Goal: Task Accomplishment & Management: Use online tool/utility

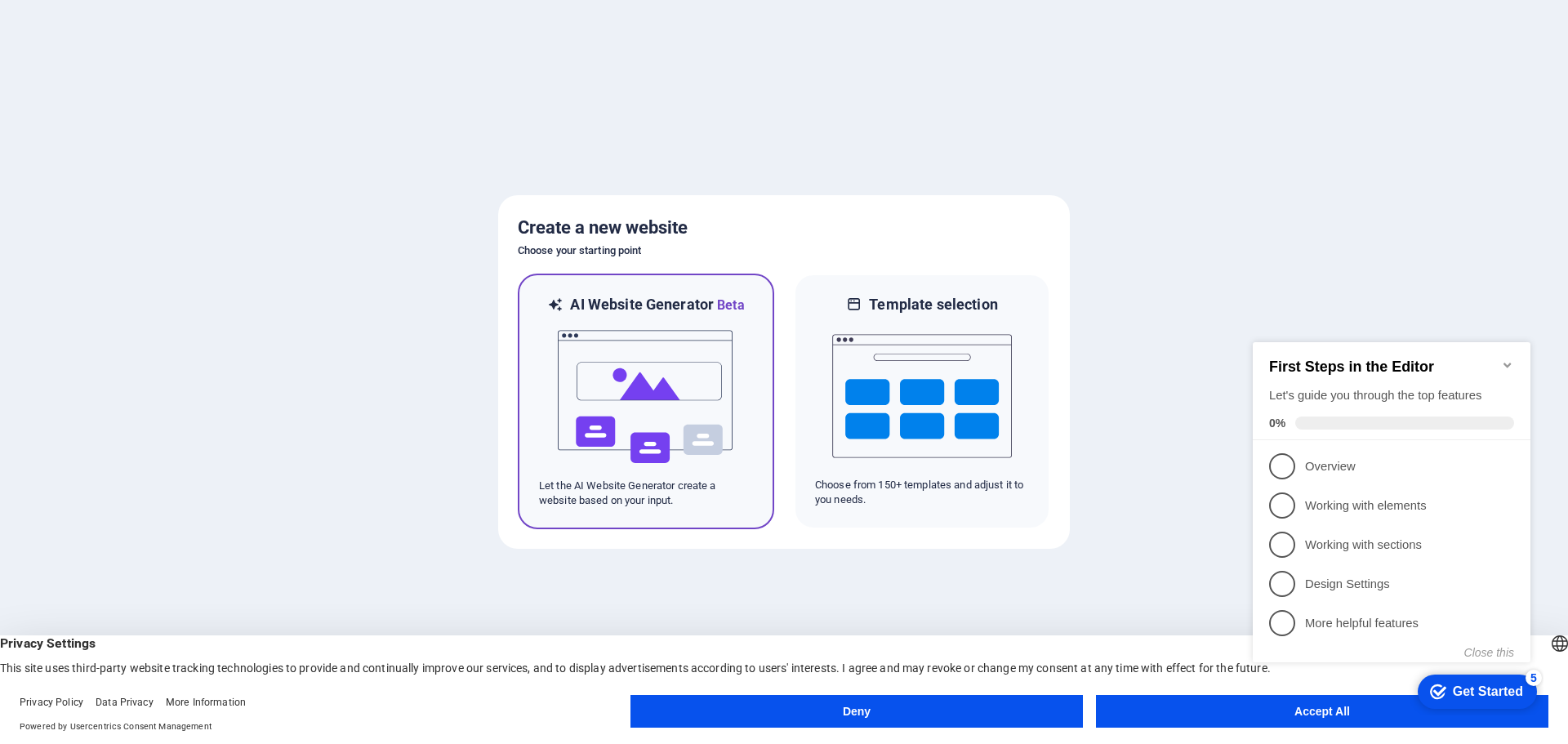
click at [623, 355] on img at bounding box center [646, 397] width 180 height 163
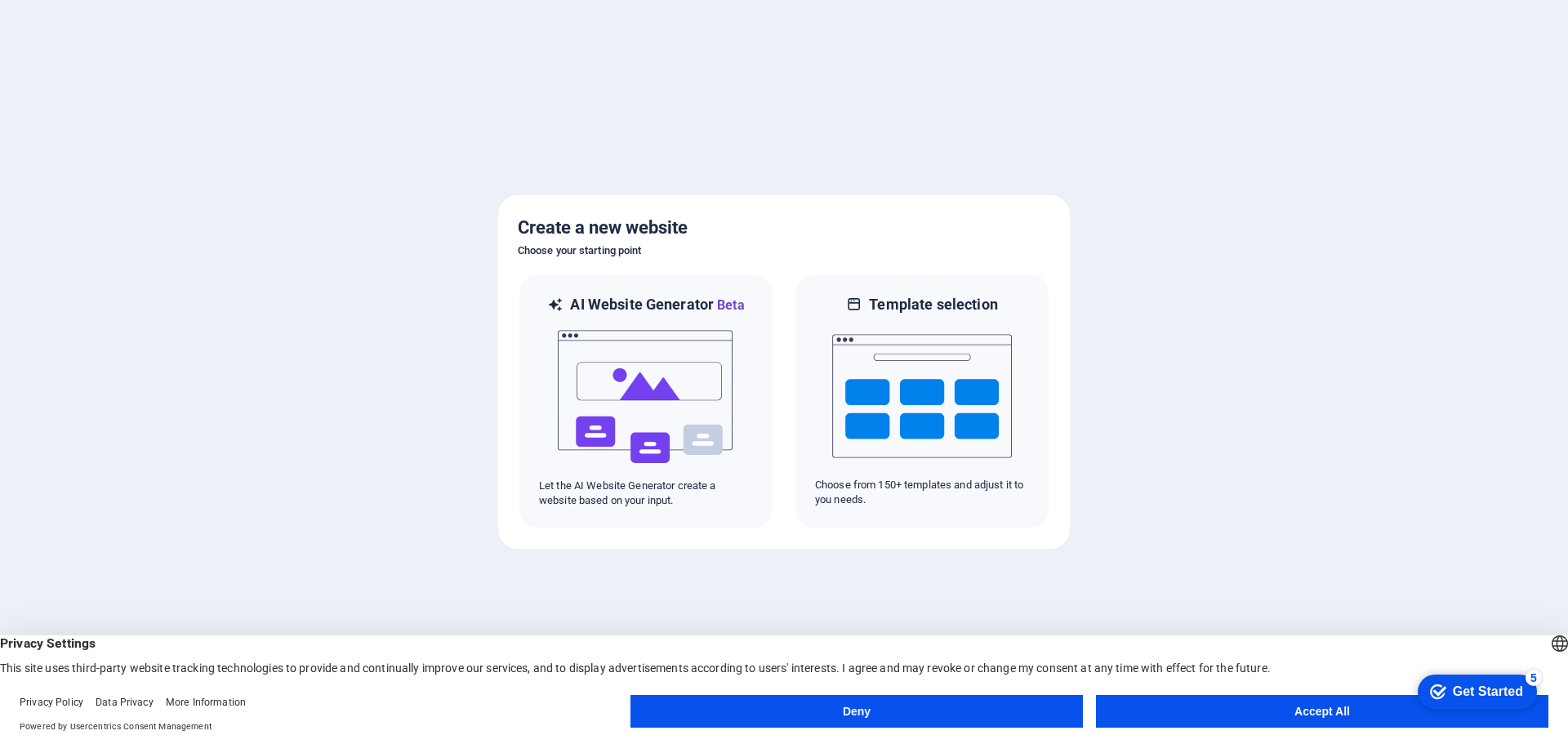
click at [1261, 713] on button "Accept All" at bounding box center [1322, 711] width 453 height 32
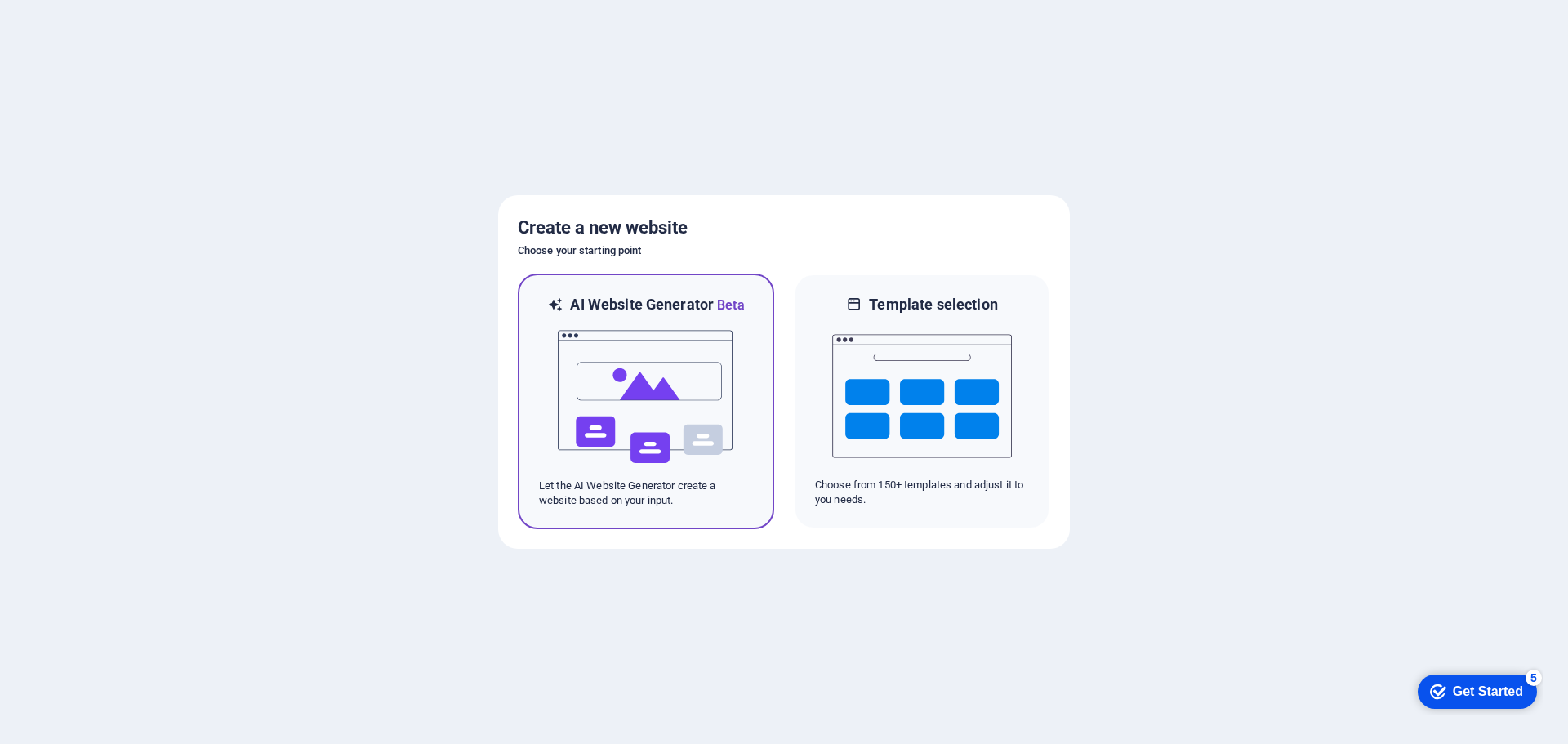
click at [653, 384] on img at bounding box center [646, 397] width 180 height 163
click at [1479, 687] on div "Get Started" at bounding box center [1488, 691] width 70 height 15
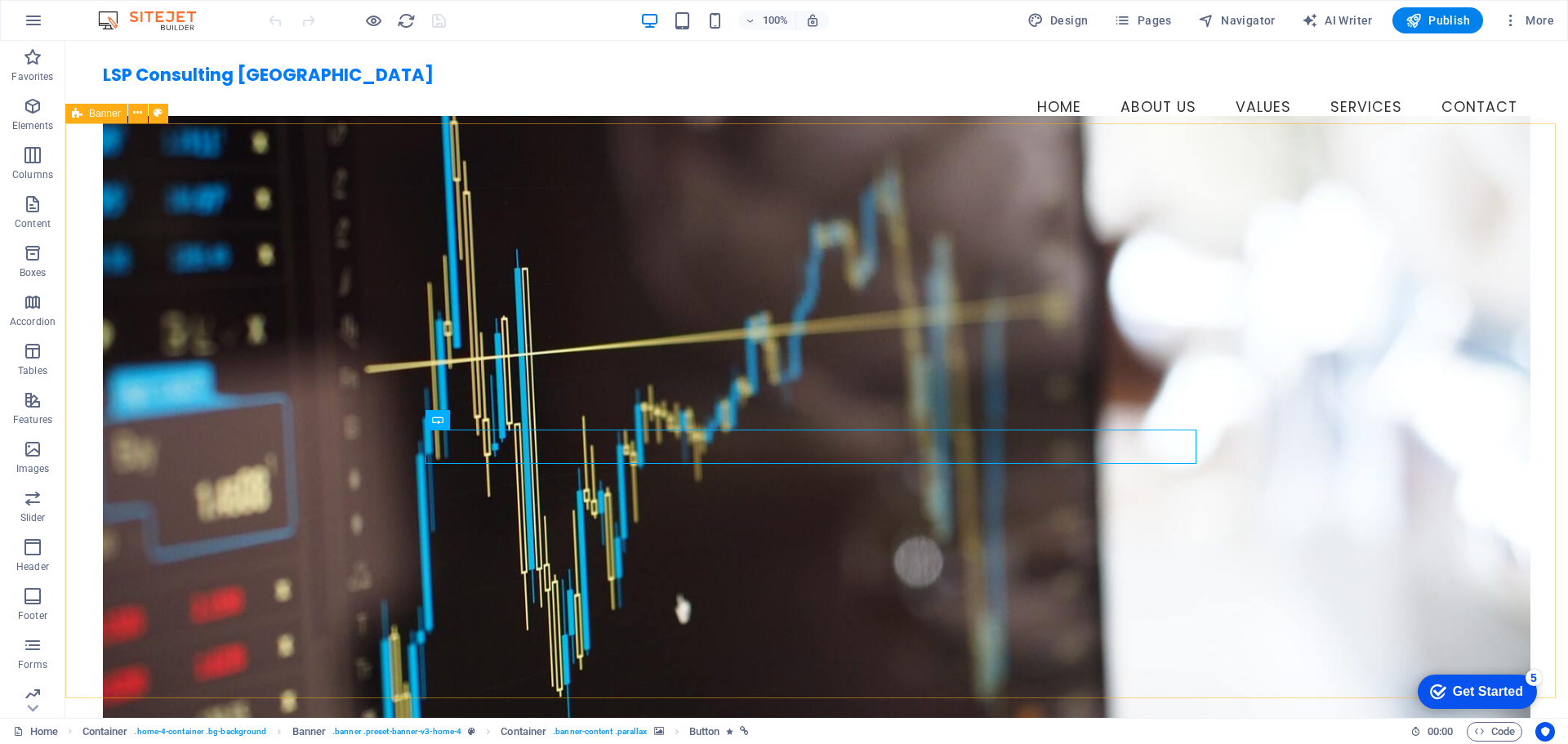
click at [1464, 693] on div "Get Started" at bounding box center [1488, 691] width 70 height 15
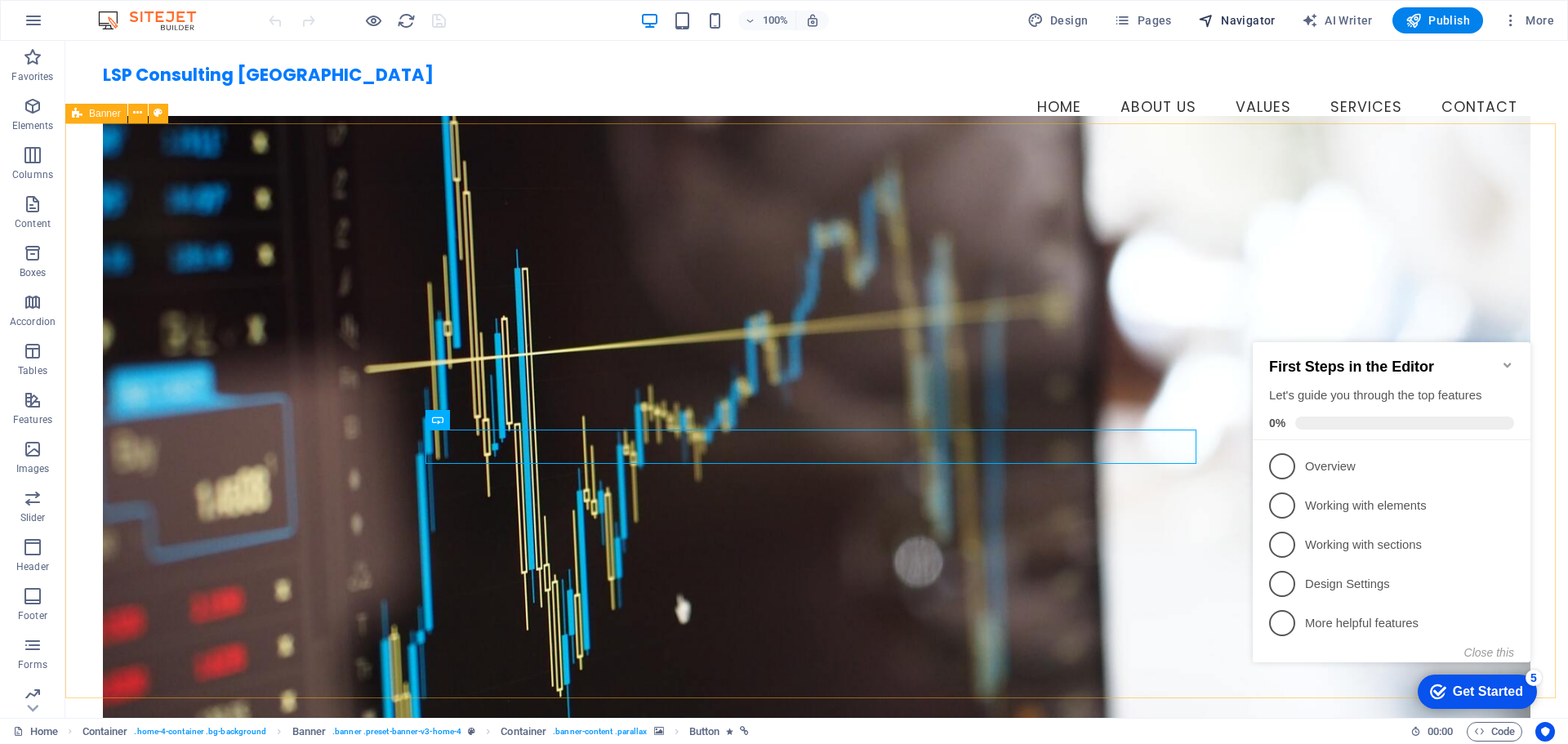
click at [1224, 17] on span "Navigator" at bounding box center [1237, 20] width 77 height 17
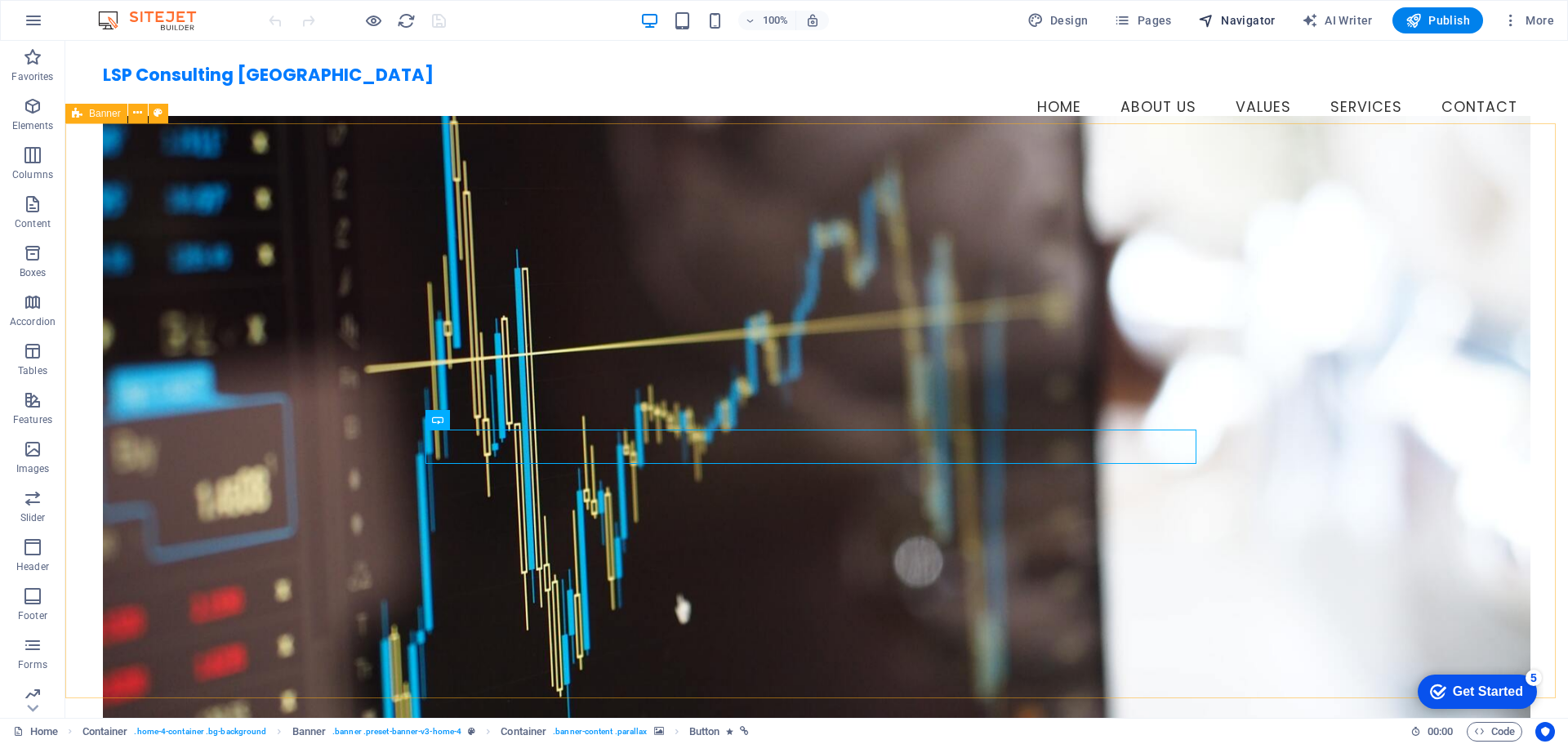
click at [1278, 31] on button "Navigator" at bounding box center [1236, 20] width 90 height 26
click at [1257, 18] on span "Navigator" at bounding box center [1237, 20] width 77 height 17
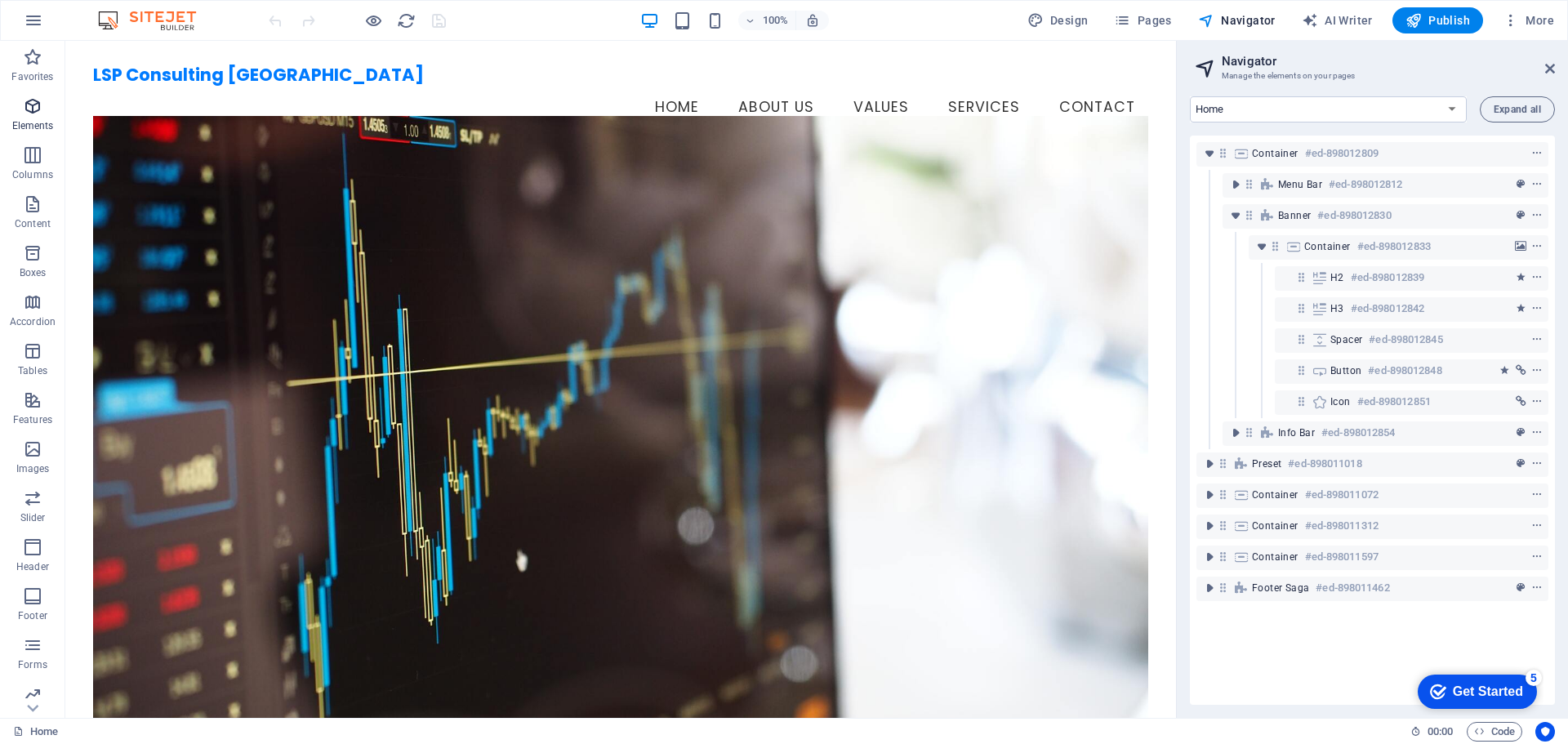
click at [25, 115] on icon "button" at bounding box center [32, 106] width 19 height 19
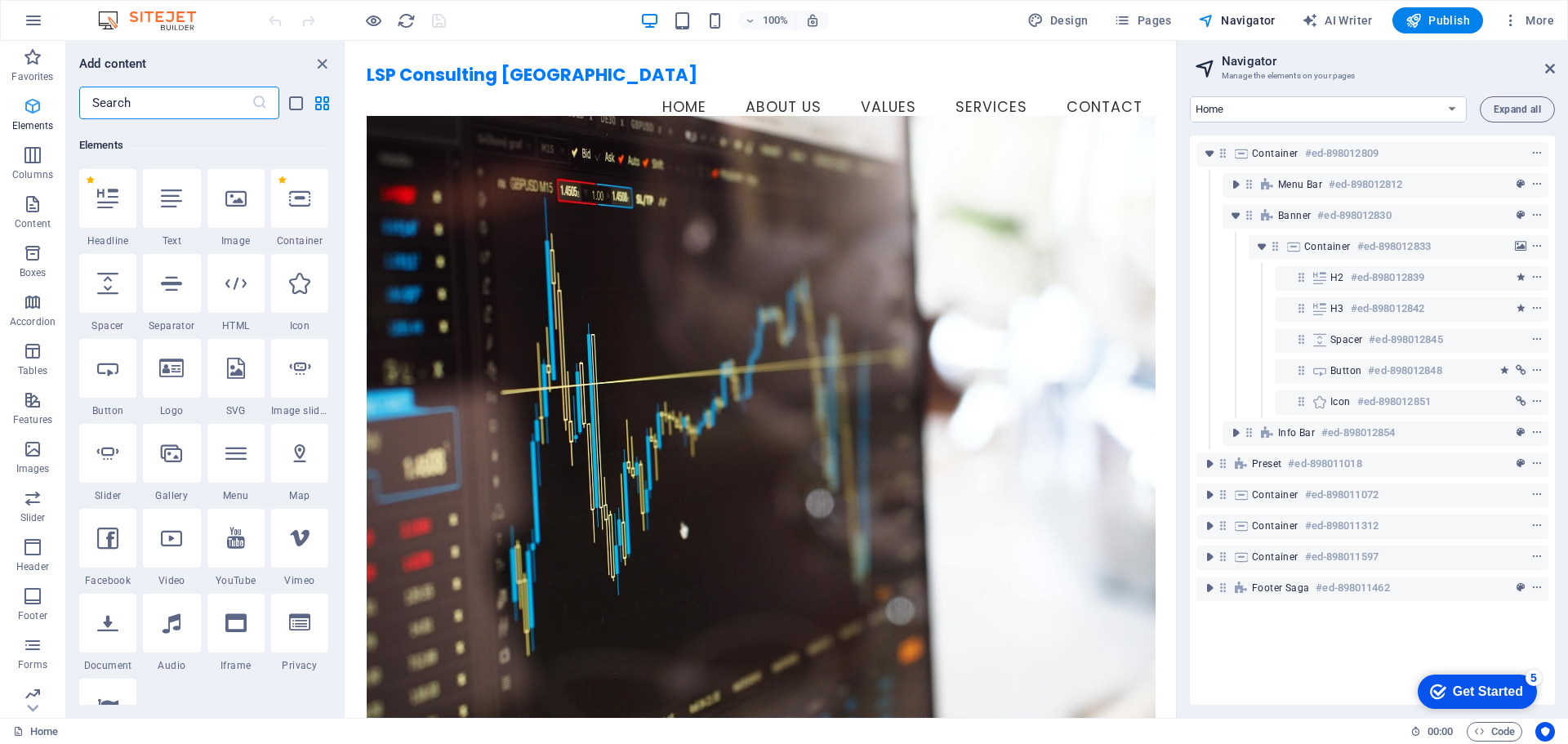
scroll to position [174, 0]
click at [183, 383] on div at bounding box center [171, 365] width 57 height 59
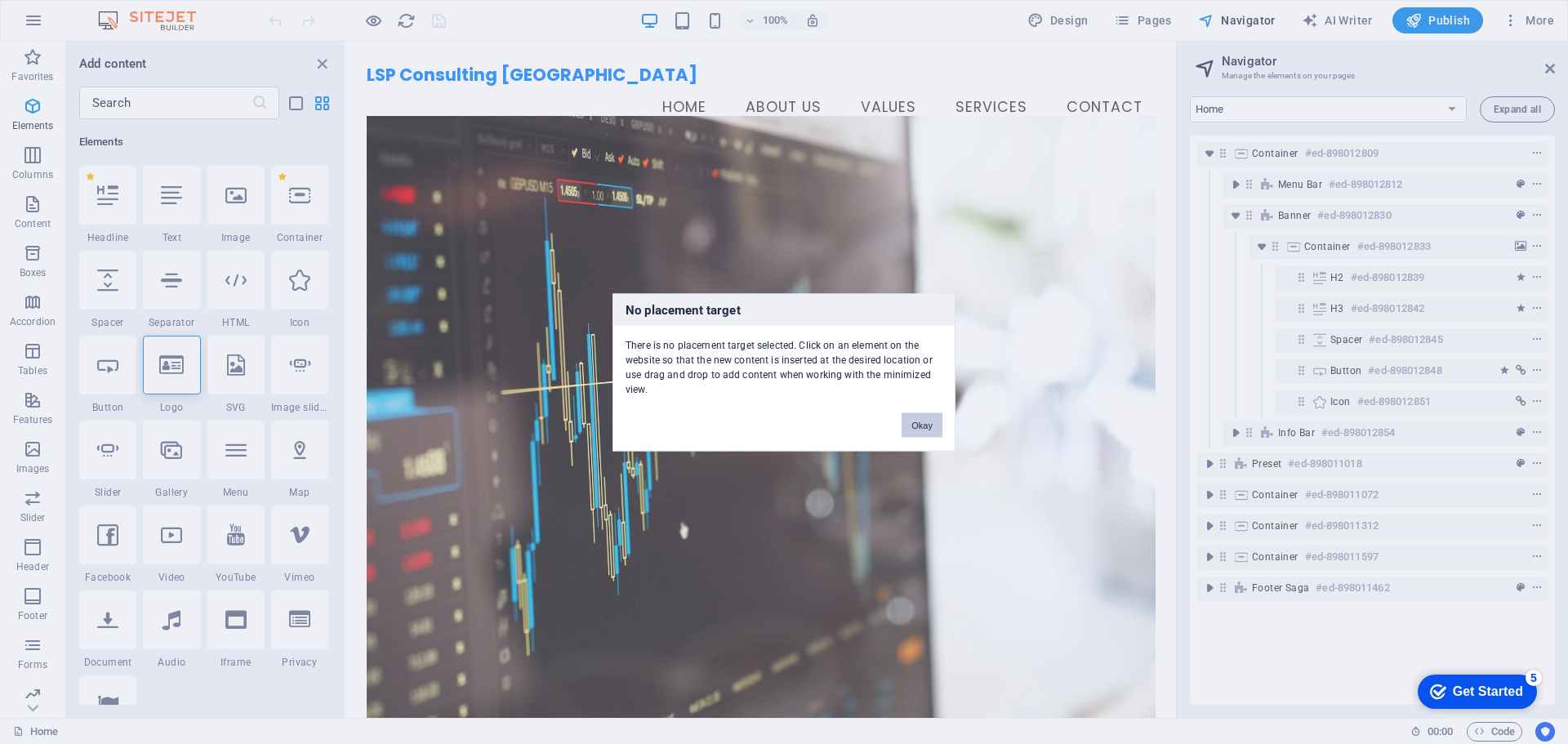
click at [931, 425] on button "Okay" at bounding box center [922, 425] width 41 height 25
